Goal: Transaction & Acquisition: Obtain resource

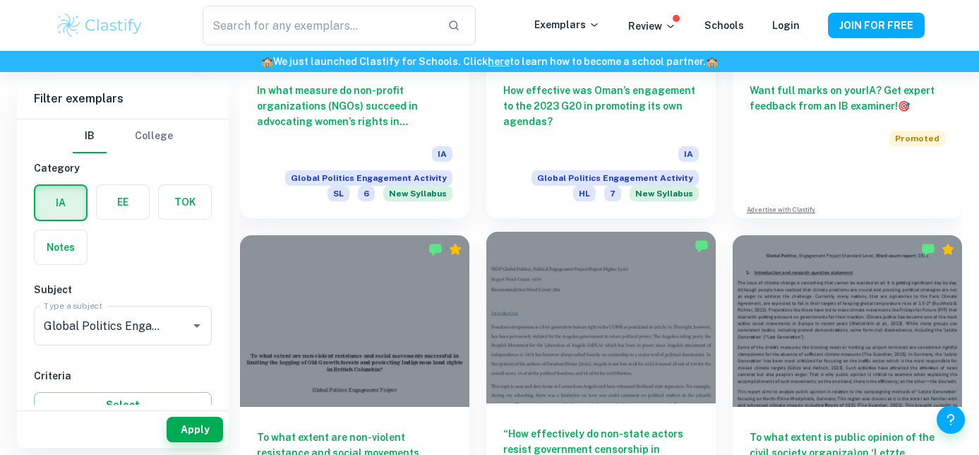
scroll to position [617, 0]
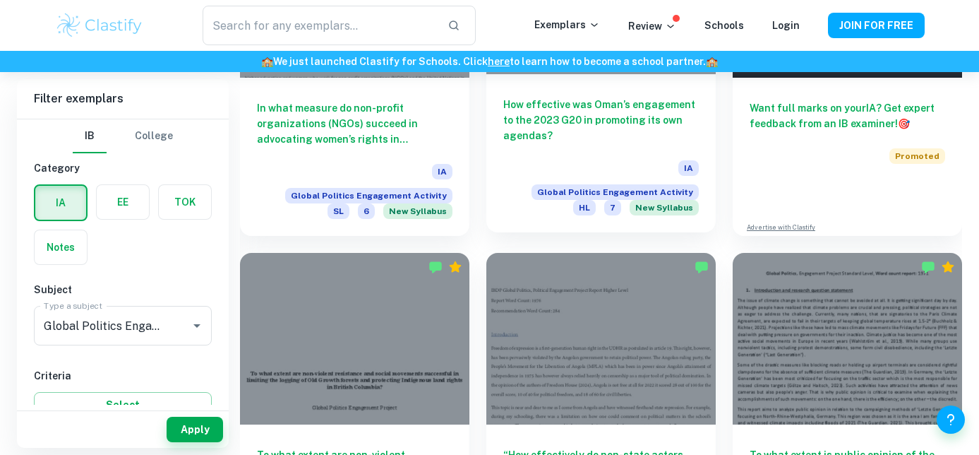
click at [604, 109] on h6 "How effective was Oman’s engagement to the 2023 G20 in promoting its own agenda…" at bounding box center [601, 120] width 196 height 47
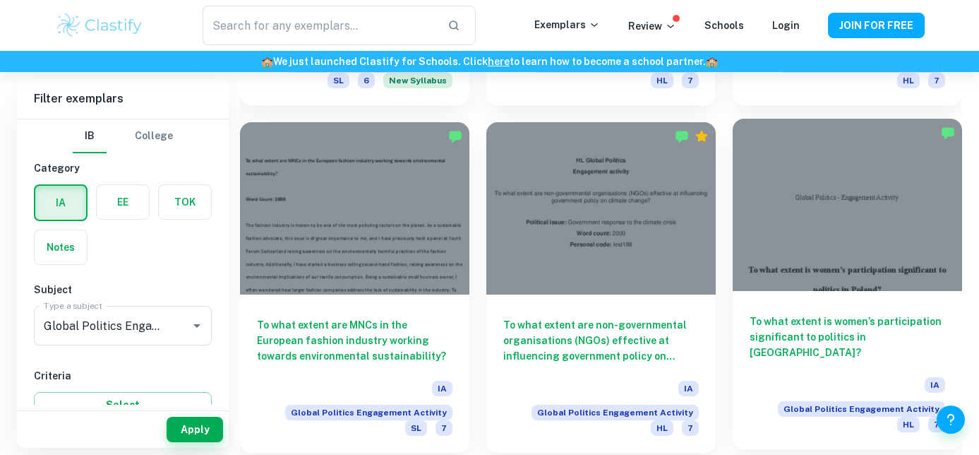
scroll to position [1760, 0]
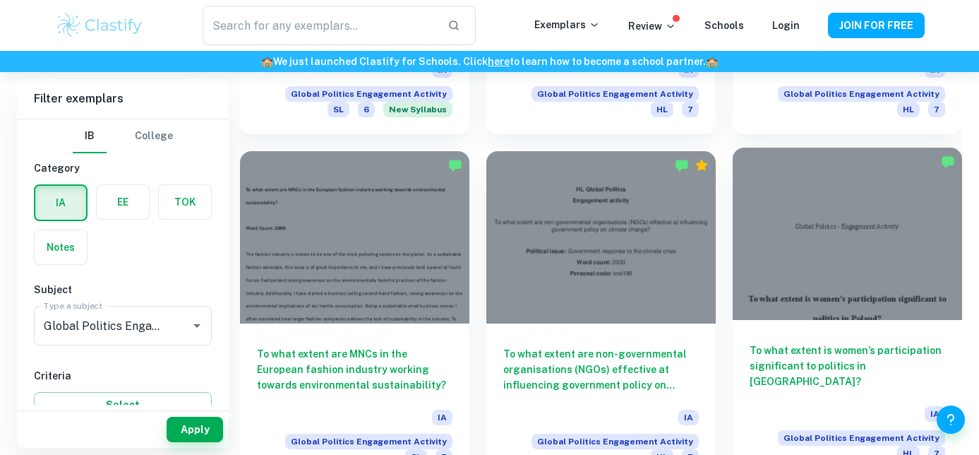
click at [814, 342] on h6 "To what extent is women’s participation significant to politics in [GEOGRAPHIC_…" at bounding box center [848, 365] width 196 height 47
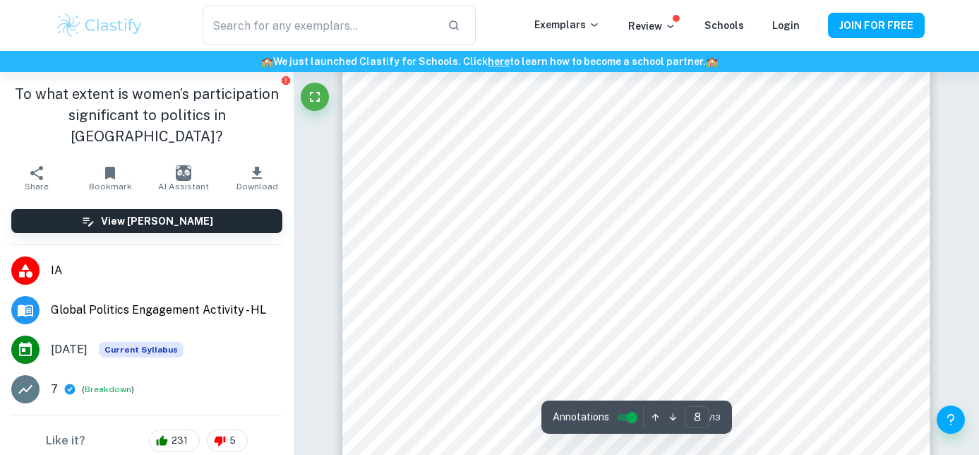
scroll to position [6132, 0]
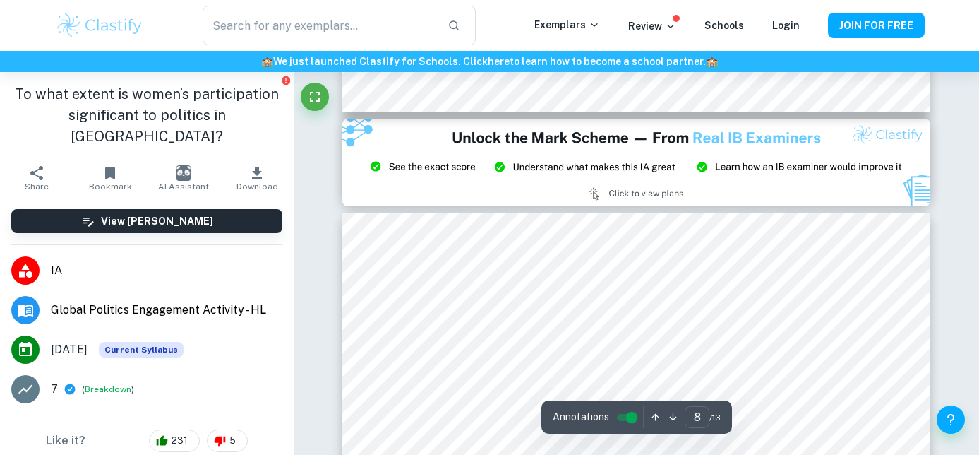
type input "9"
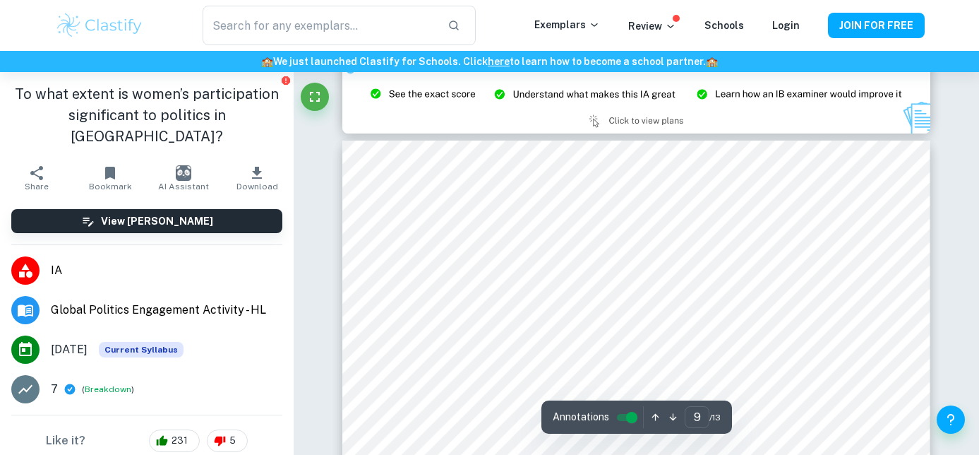
scroll to position [7059, 0]
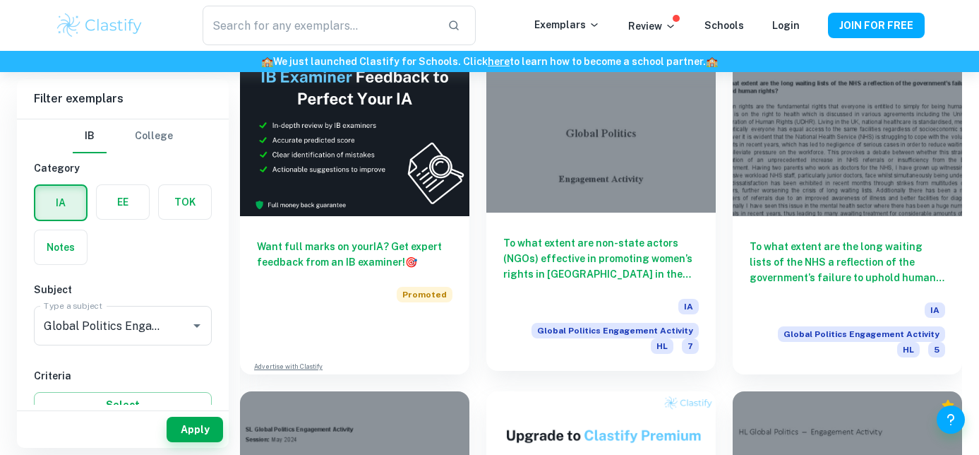
scroll to position [2503, 0]
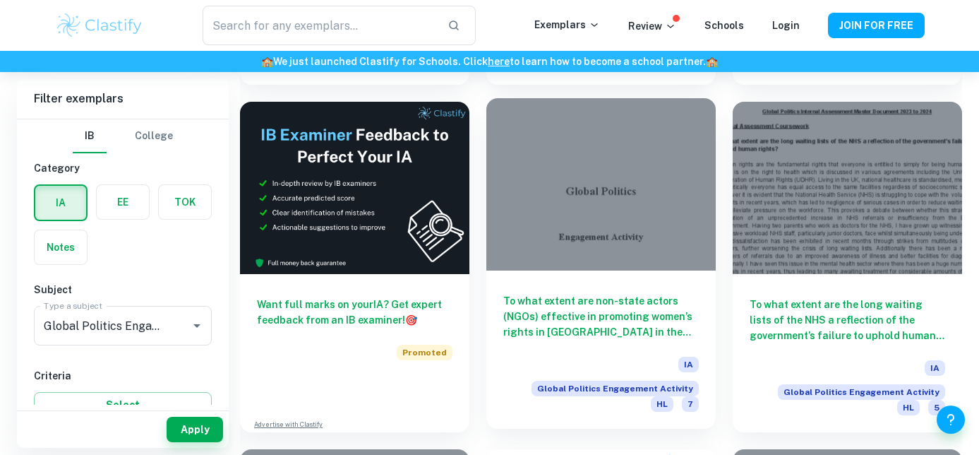
click at [615, 293] on h6 "To what extent are non-state actors (NGOs) effective in promoting women’s right…" at bounding box center [601, 316] width 196 height 47
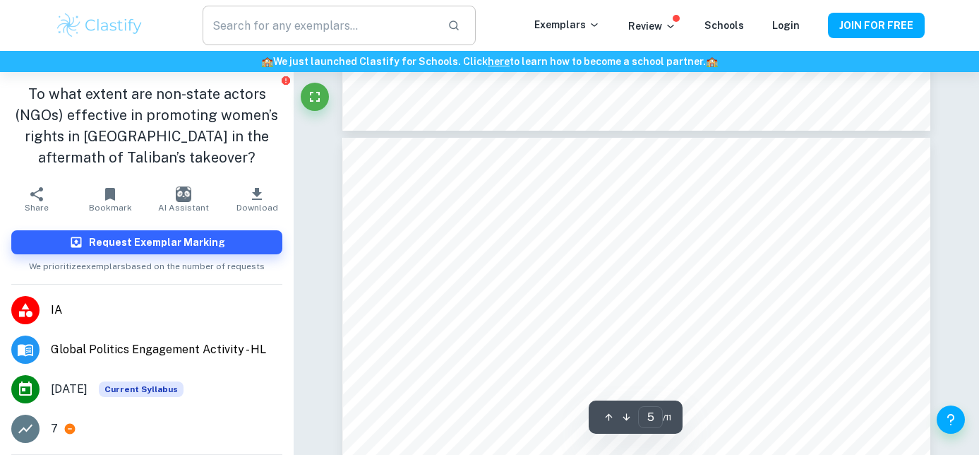
scroll to position [3357, 0]
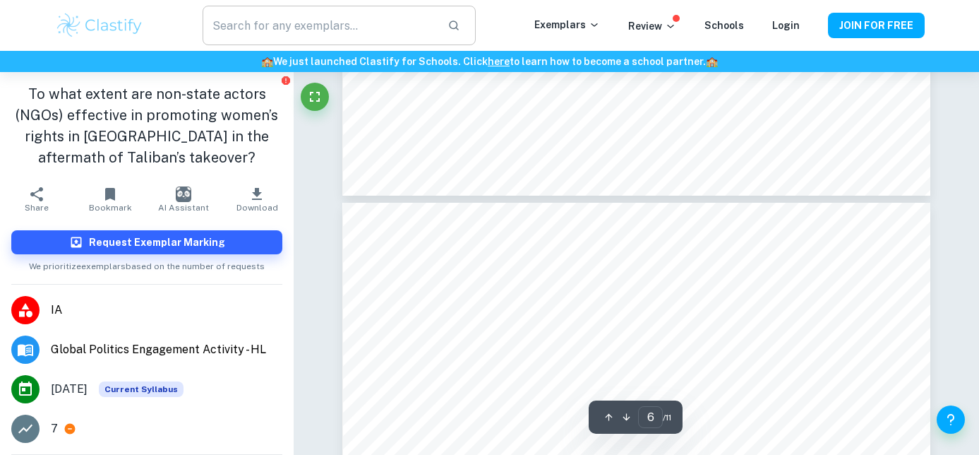
type input "7"
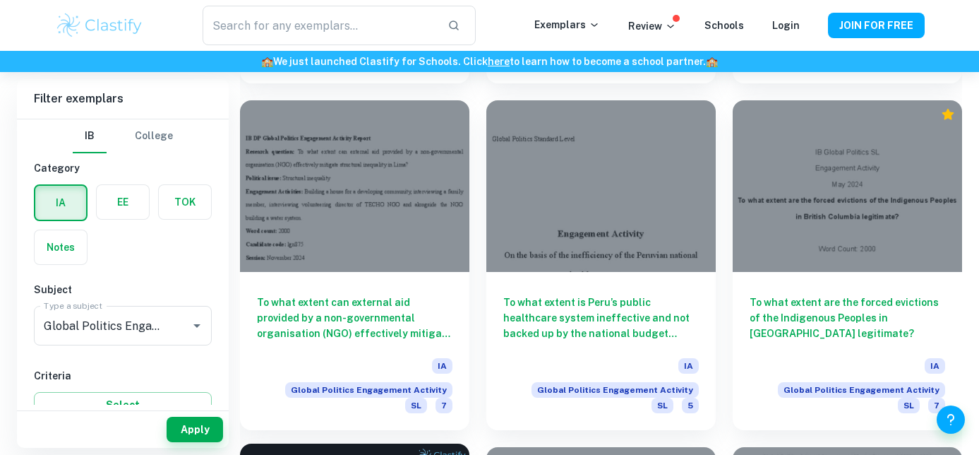
scroll to position [2137, 0]
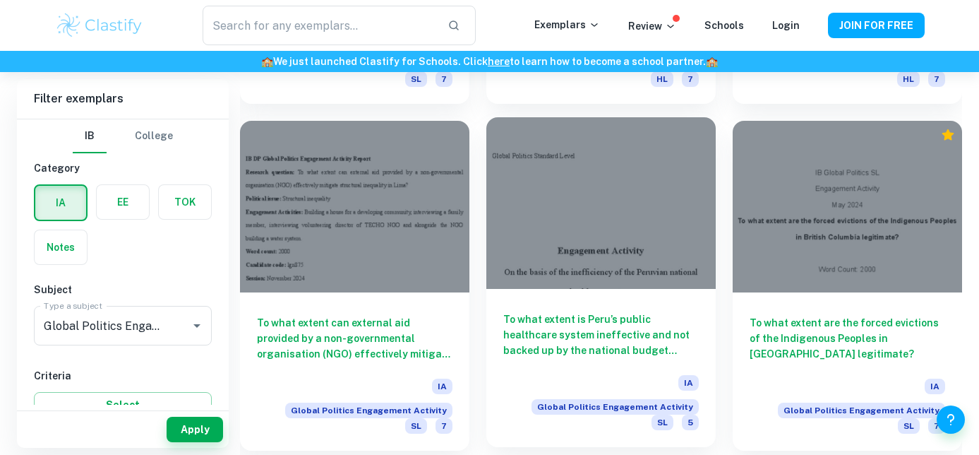
click at [647, 311] on h6 "To what extent is Peru’s public healthcare system ineffective and not backed up…" at bounding box center [601, 334] width 196 height 47
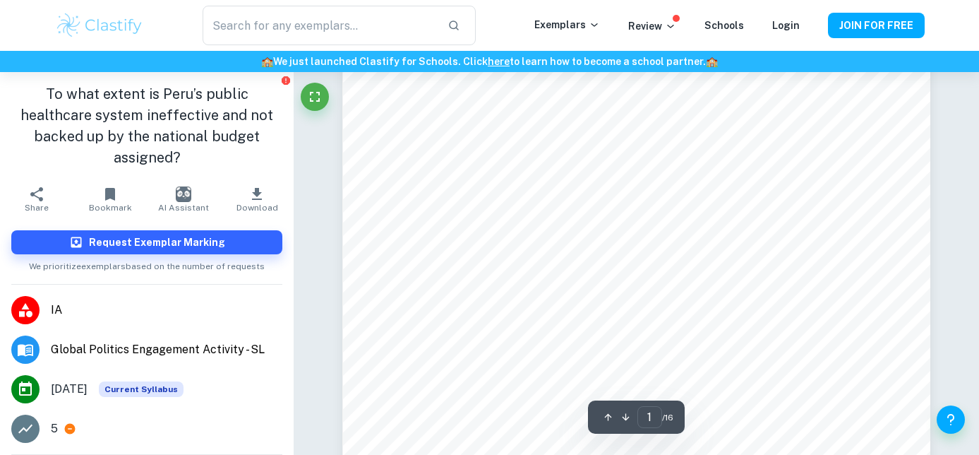
scroll to position [49, 0]
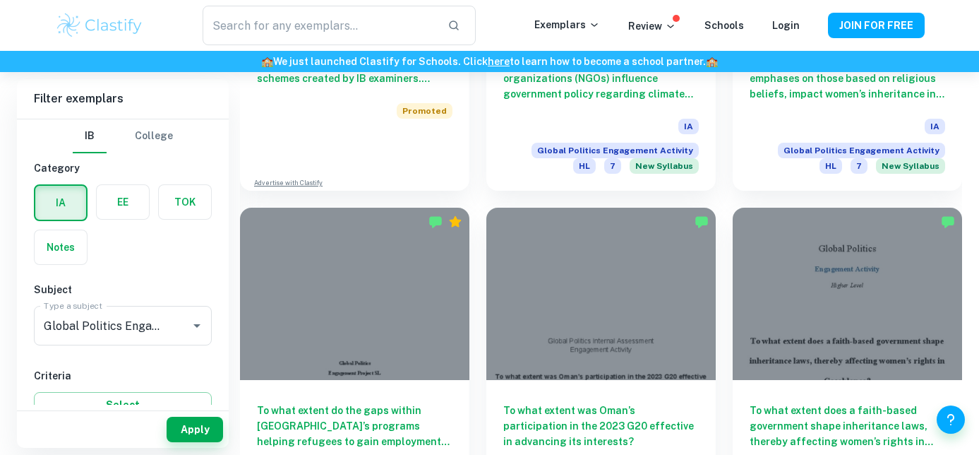
scroll to position [1357, 0]
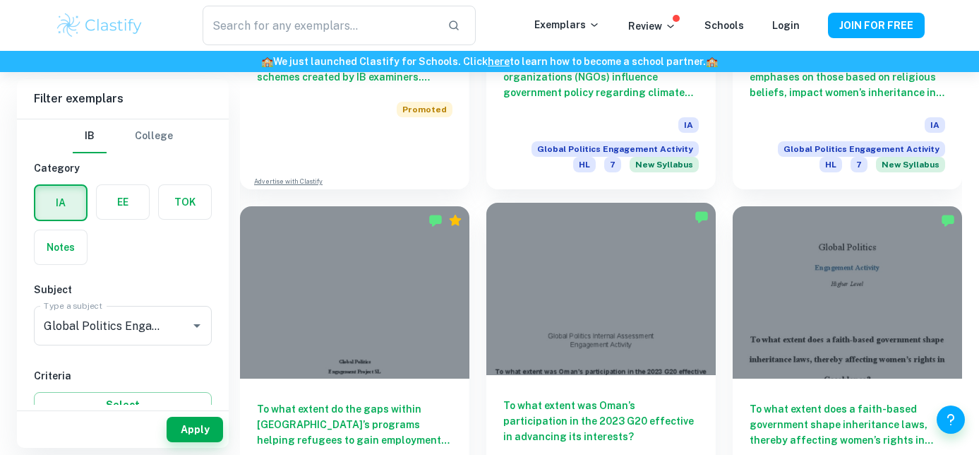
click at [596, 397] on h6 "To what extent was Oman’s participation in the 2023 G20 effective in advancing …" at bounding box center [601, 420] width 196 height 47
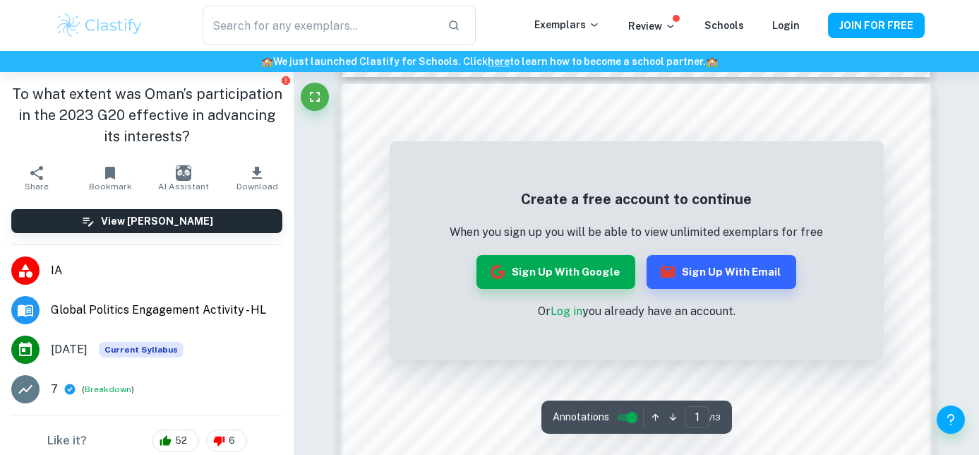
scroll to position [837, 0]
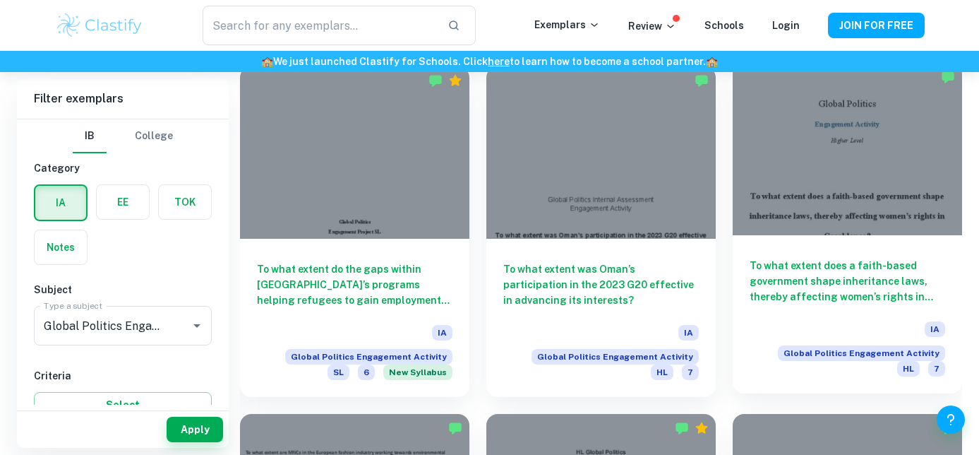
scroll to position [1481, 0]
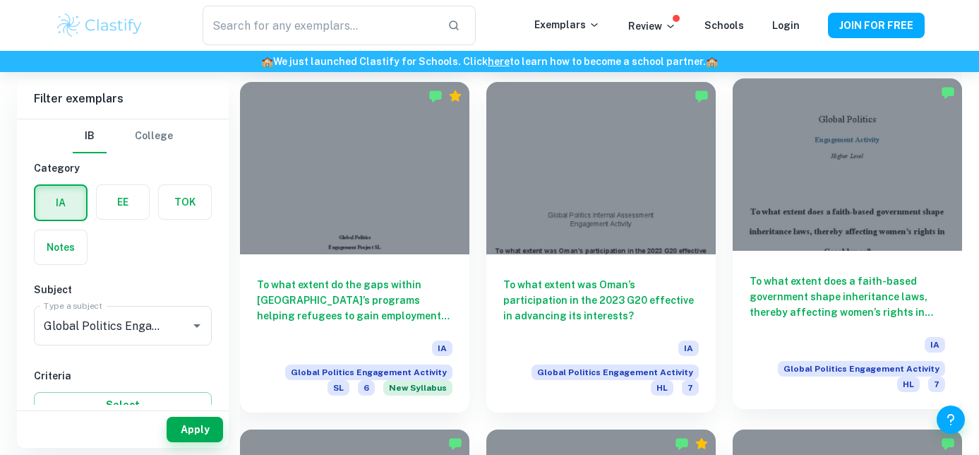
click at [798, 273] on h6 "To what extent does a faith-based government shape inheritance laws, thereby af…" at bounding box center [848, 296] width 196 height 47
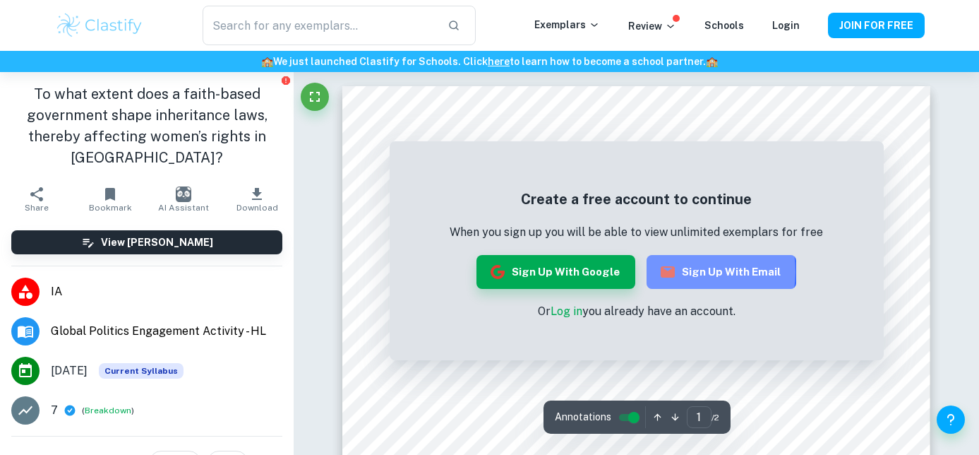
click at [678, 271] on button "Sign up with Email" at bounding box center [722, 272] width 150 height 34
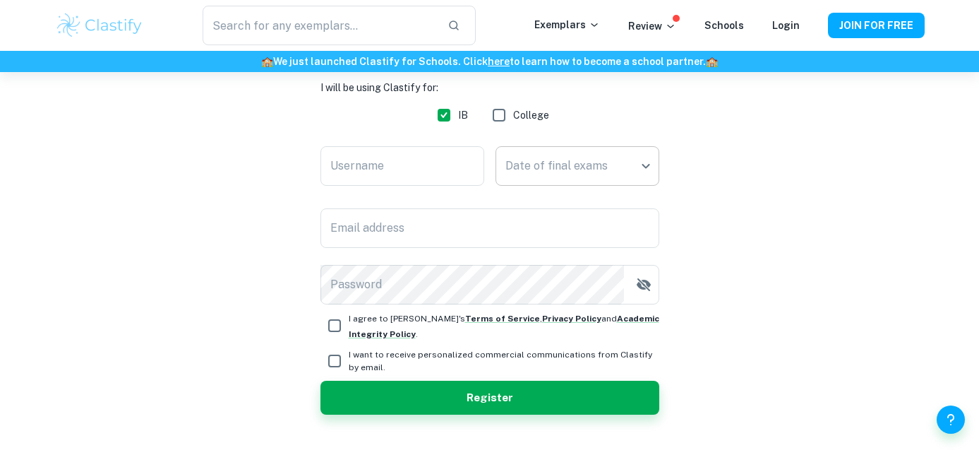
scroll to position [235, 0]
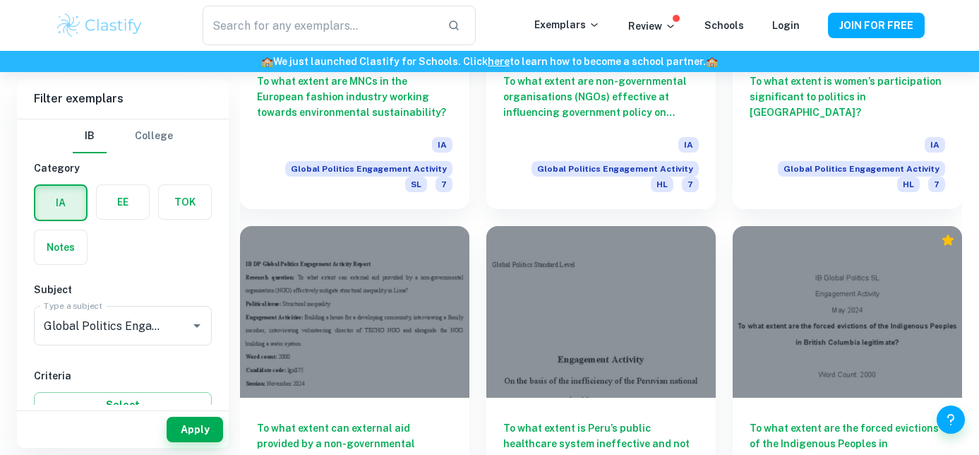
scroll to position [2160, 0]
